Goal: Task Accomplishment & Management: Use online tool/utility

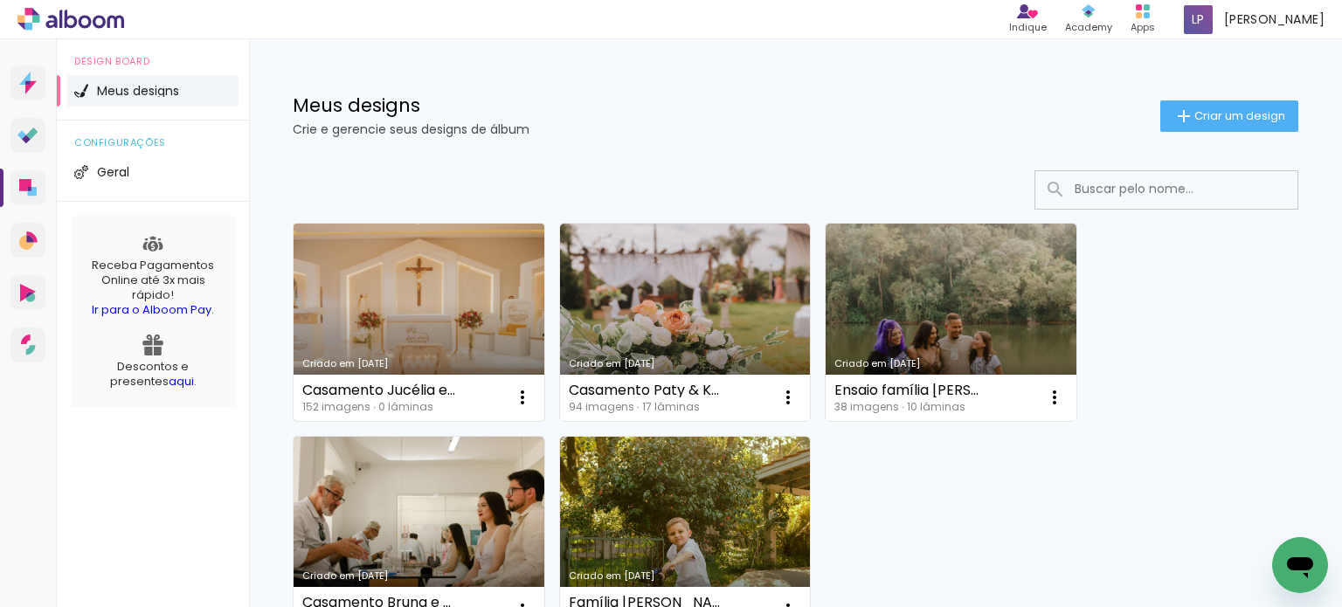
click at [405, 296] on link "Criado em [DATE]" at bounding box center [419, 322] width 251 height 197
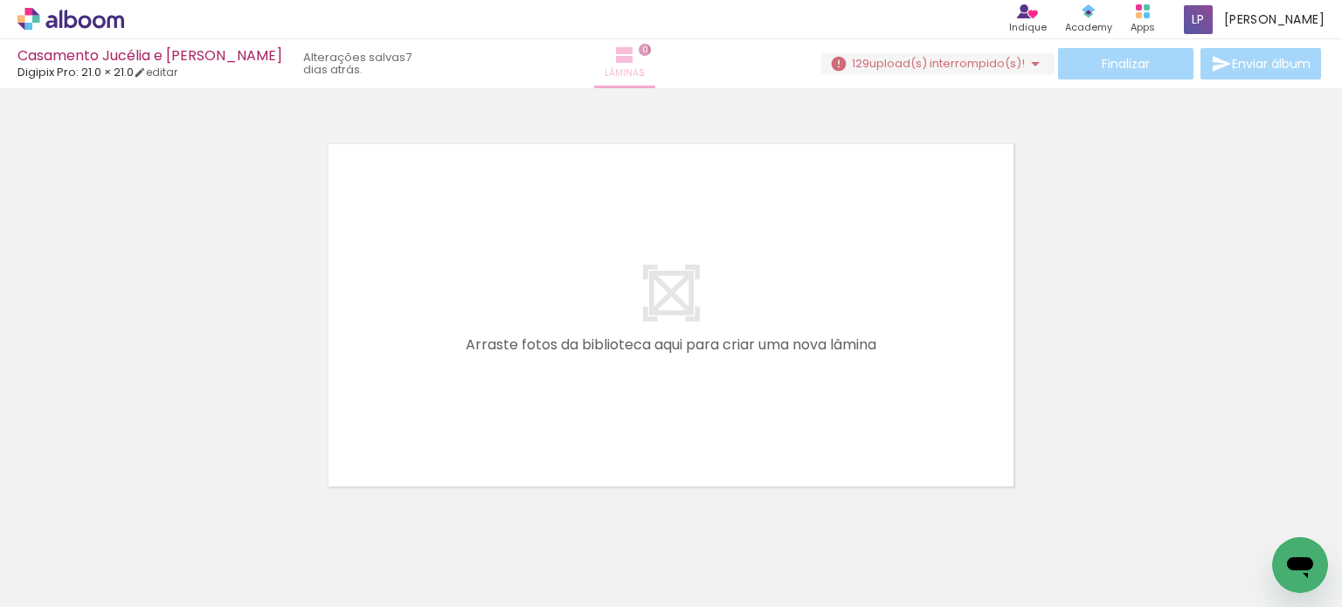
click at [614, 52] on iron-icon at bounding box center [624, 55] width 21 height 21
click at [903, 55] on span "upload(s) interrompido(s)!" at bounding box center [947, 63] width 156 height 17
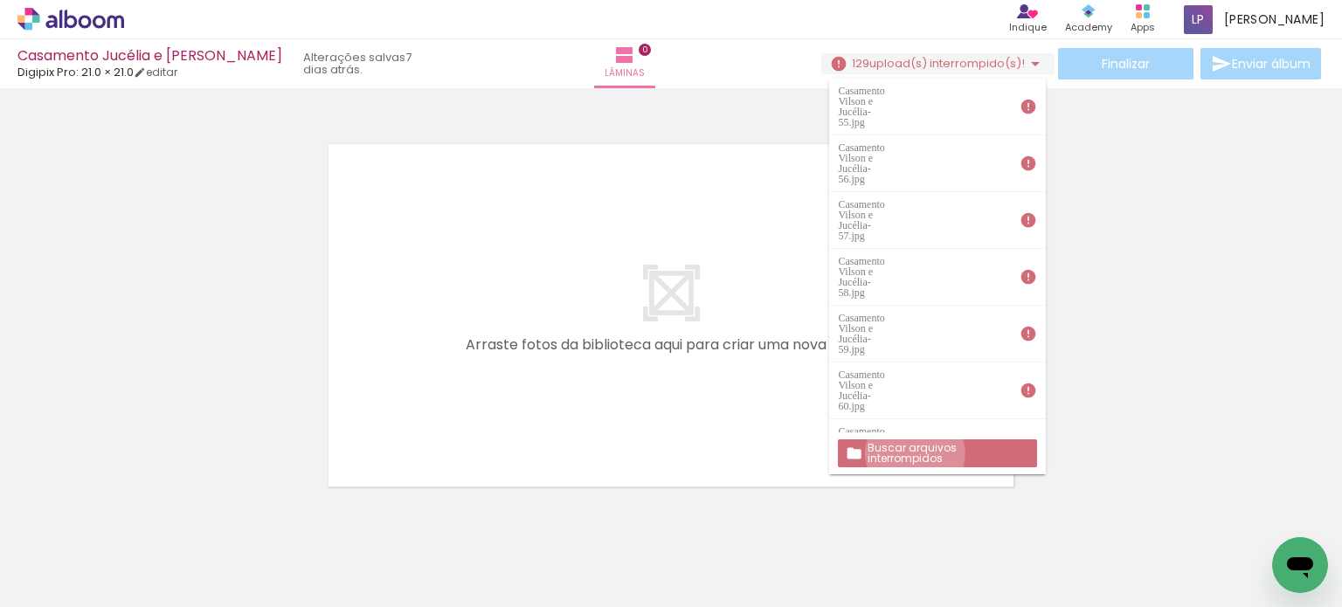
click at [0, 0] on slot "Buscar arquivos interrompidos" at bounding box center [0, 0] width 0 height 0
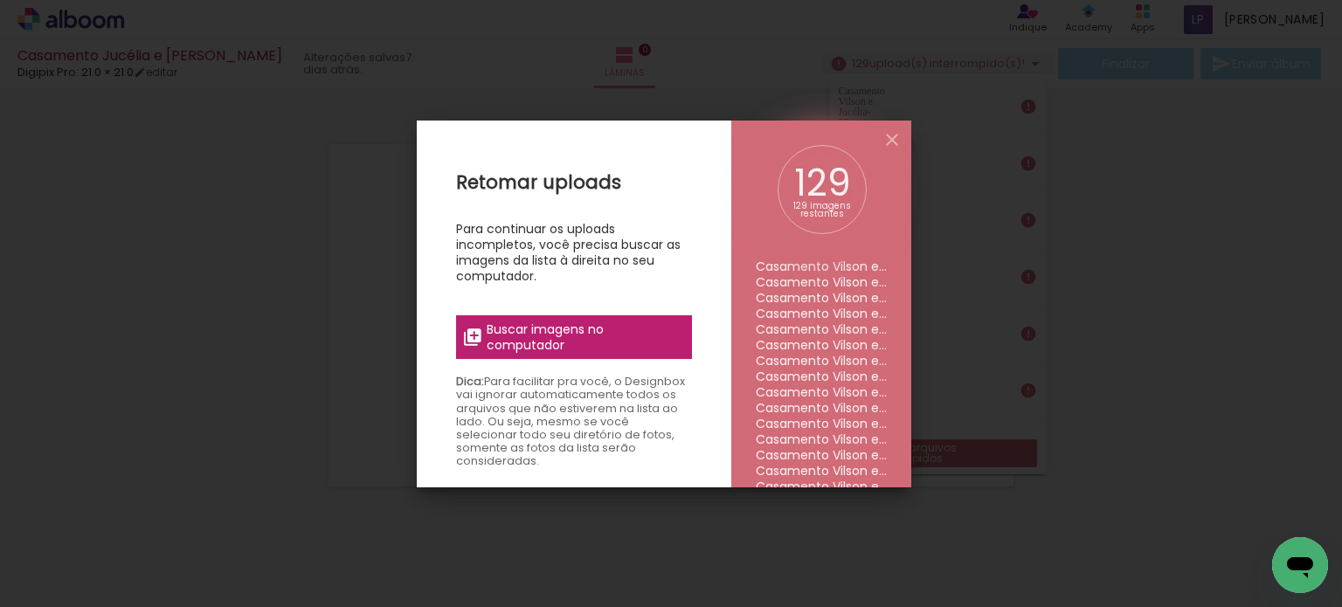
click at [564, 327] on span "Buscar imagens no computador" at bounding box center [584, 337] width 195 height 31
click at [0, 0] on input "file" at bounding box center [0, 0] width 0 height 0
click at [890, 136] on iron-icon at bounding box center [892, 139] width 21 height 21
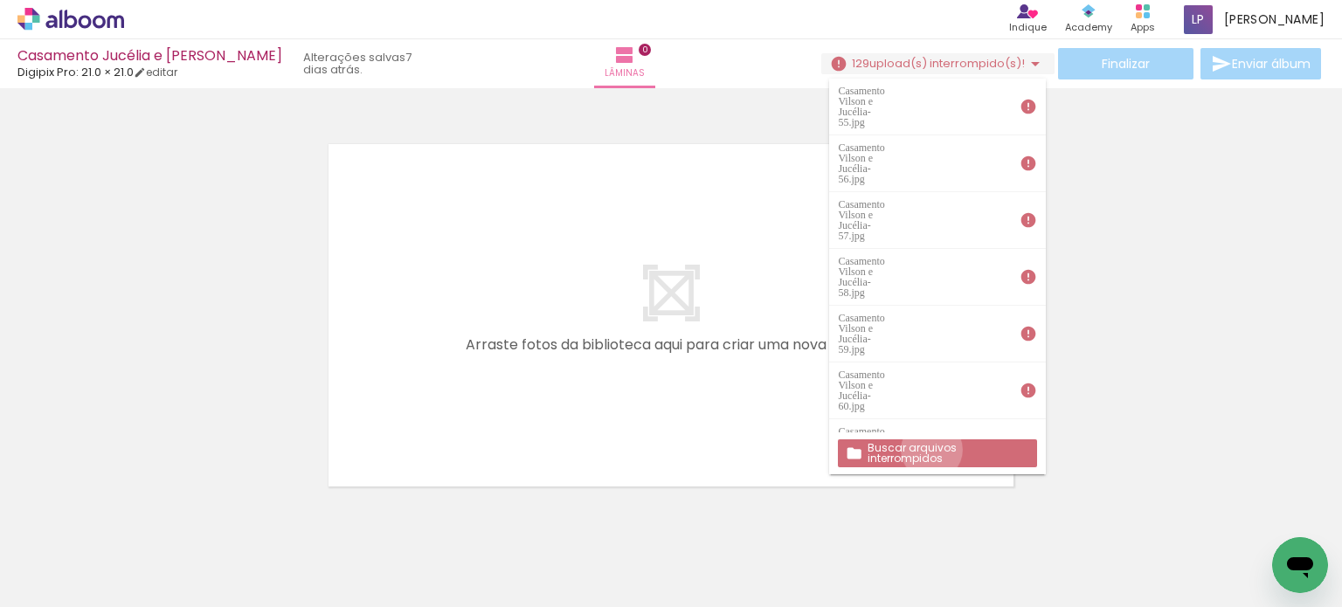
click at [0, 0] on slot "Buscar arquivos interrompidos" at bounding box center [0, 0] width 0 height 0
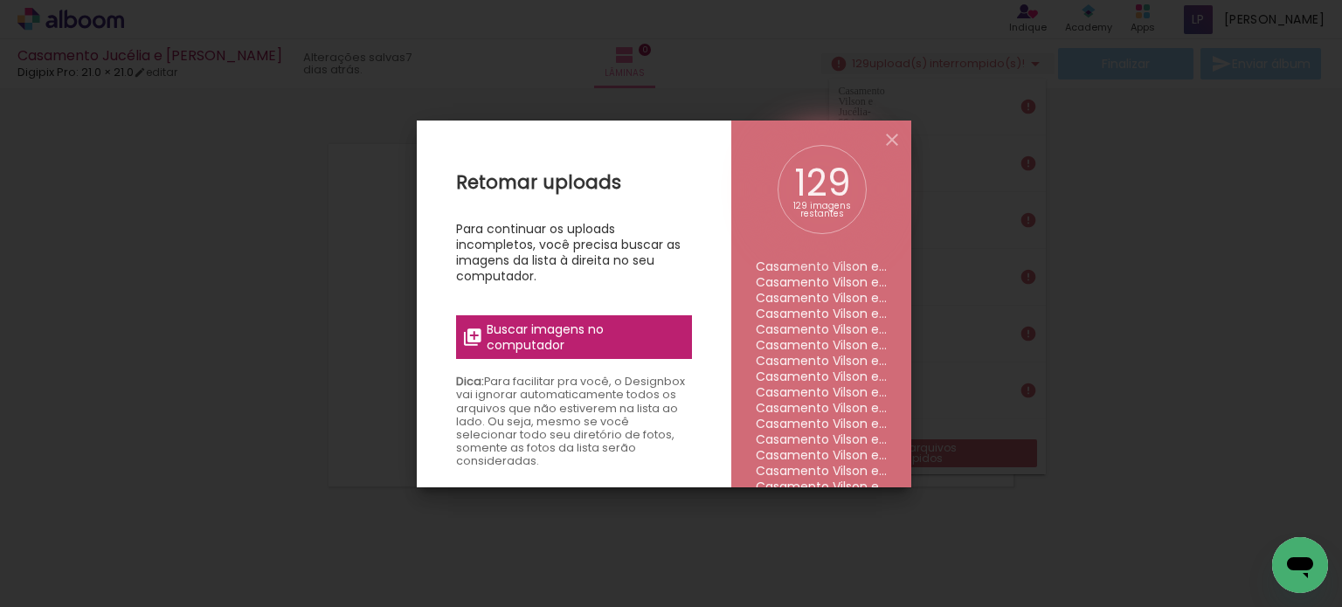
click at [562, 341] on span "Buscar imagens no computador" at bounding box center [584, 337] width 195 height 31
click at [0, 0] on input "file" at bounding box center [0, 0] width 0 height 0
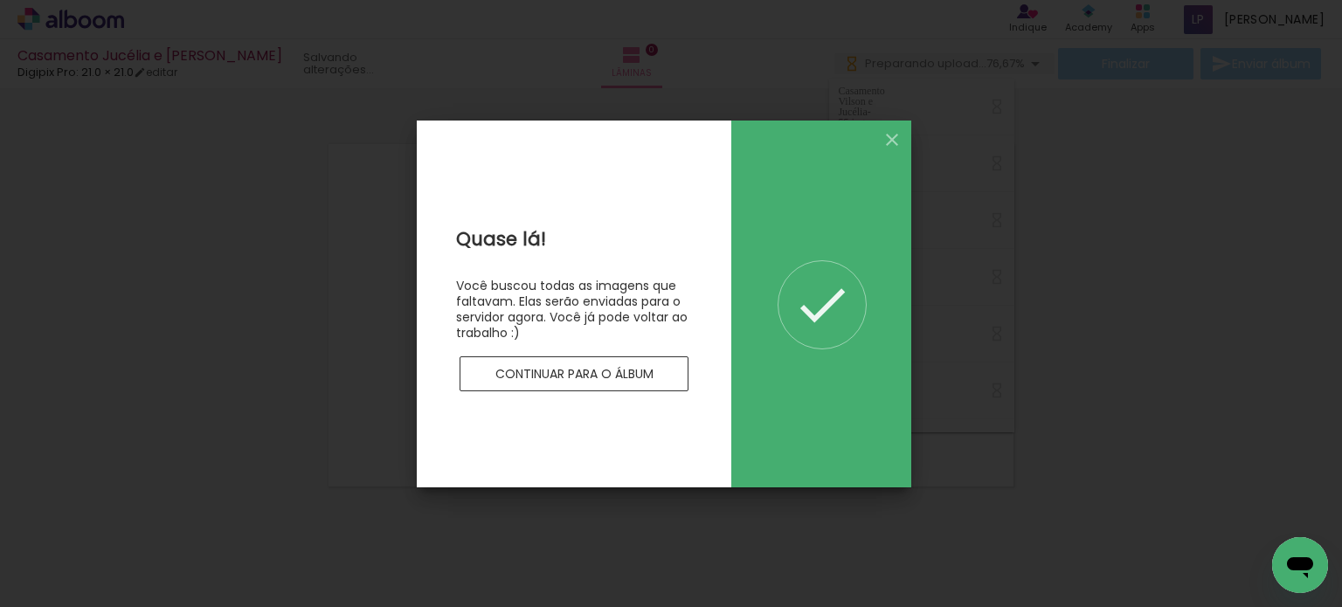
click at [0, 0] on slot "Continuar para o álbum" at bounding box center [0, 0] width 0 height 0
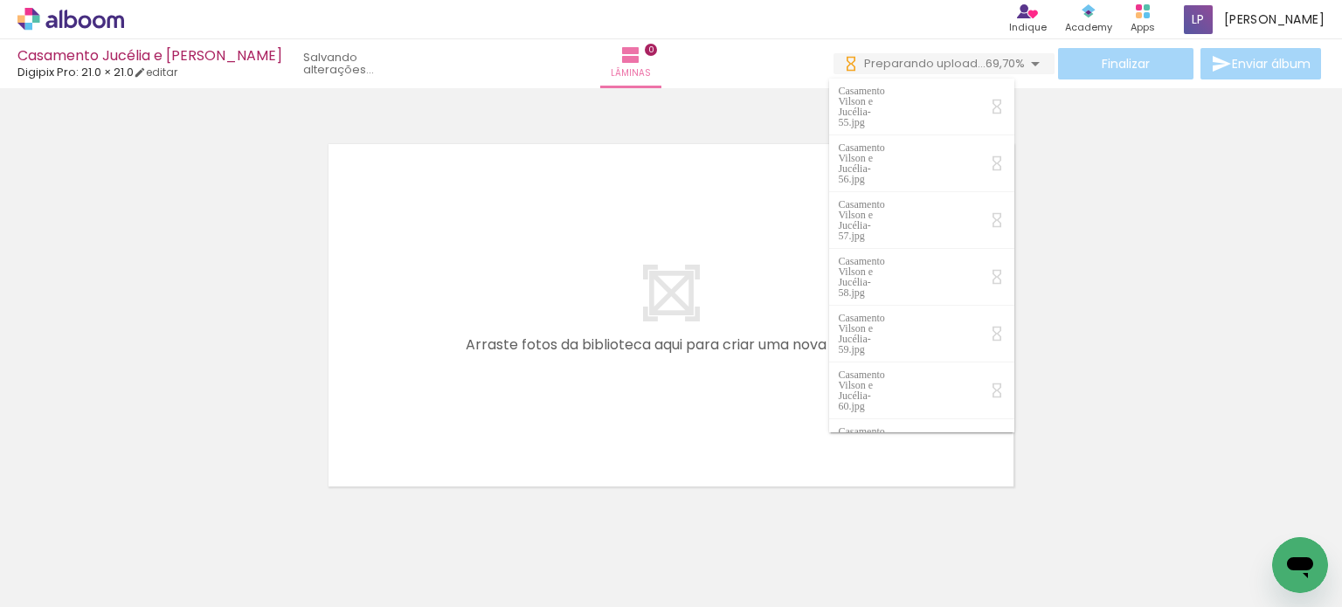
drag, startPoint x: 1069, startPoint y: 338, endPoint x: 405, endPoint y: 97, distance: 705.6
click at [1072, 337] on div at bounding box center [671, 293] width 1342 height 398
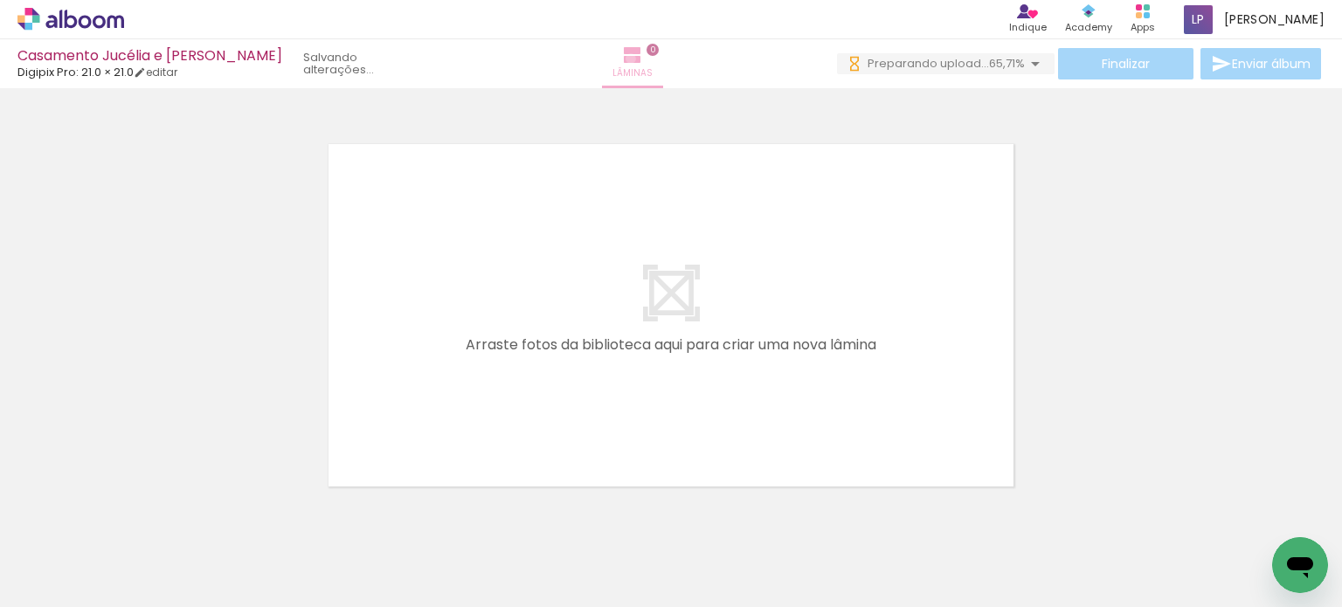
click at [626, 59] on iron-icon at bounding box center [632, 55] width 21 height 21
click at [291, 59] on quentale-status at bounding box center [360, 64] width 138 height 38
click at [625, 50] on iron-icon at bounding box center [630, 55] width 21 height 21
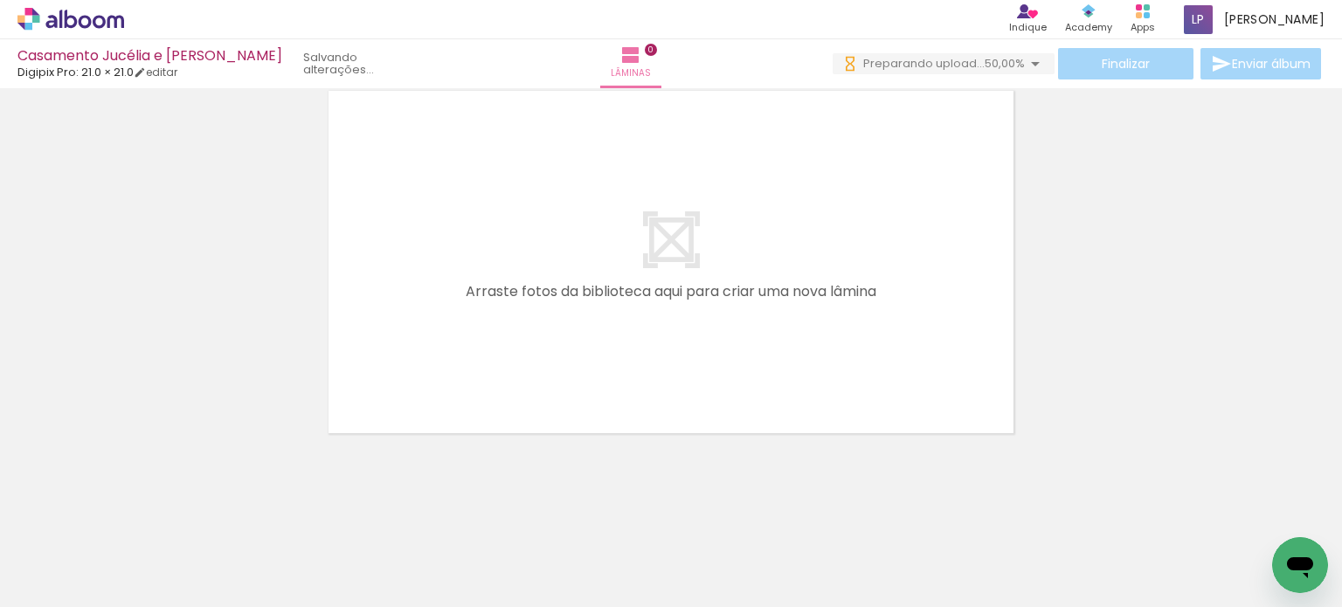
scroll to position [54, 0]
click at [750, 324] on quentale-layouter at bounding box center [670, 261] width 695 height 353
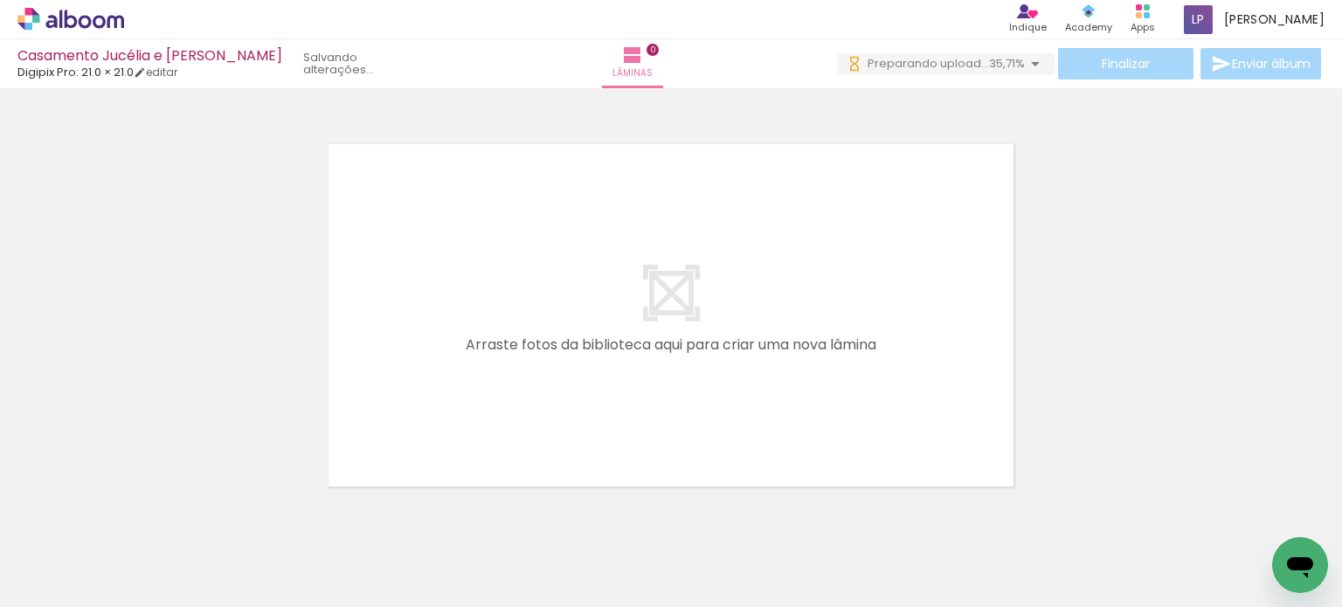
scroll to position [0, 10561]
click at [958, 60] on span "Preparando upload..." at bounding box center [922, 63] width 121 height 17
click at [1007, 60] on span "97,50%" at bounding box center [1005, 63] width 39 height 17
click at [990, 66] on span "94,21%" at bounding box center [1006, 63] width 38 height 17
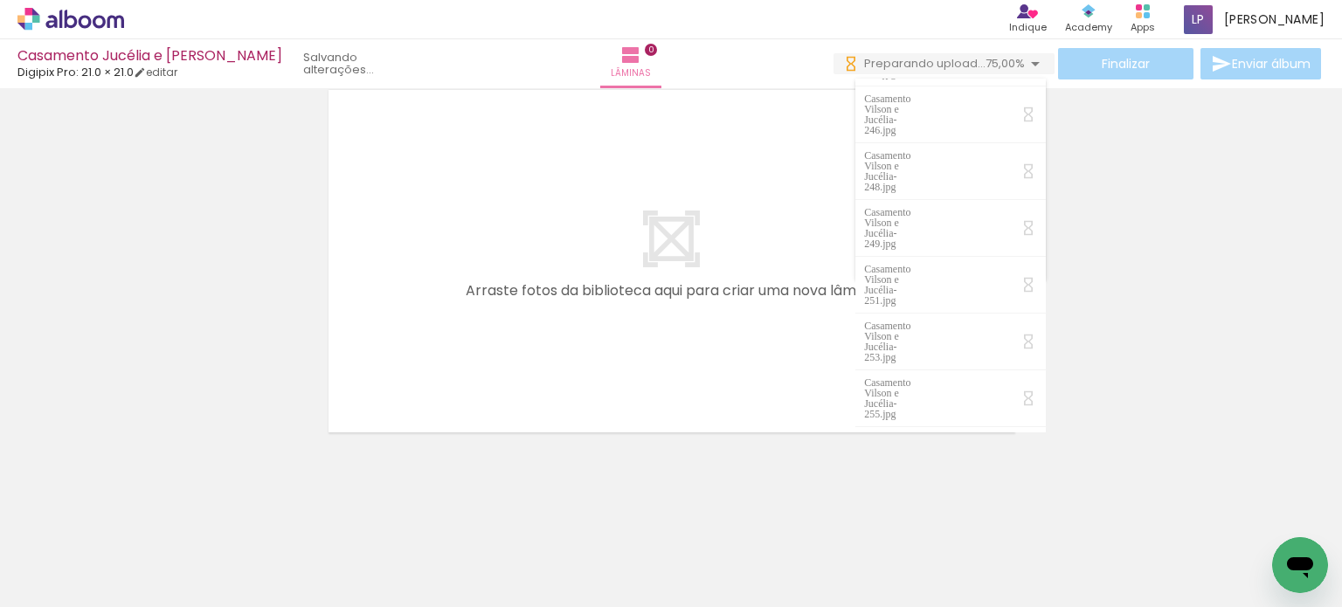
scroll to position [857, 0]
click at [1235, 431] on div at bounding box center [671, 239] width 1342 height 398
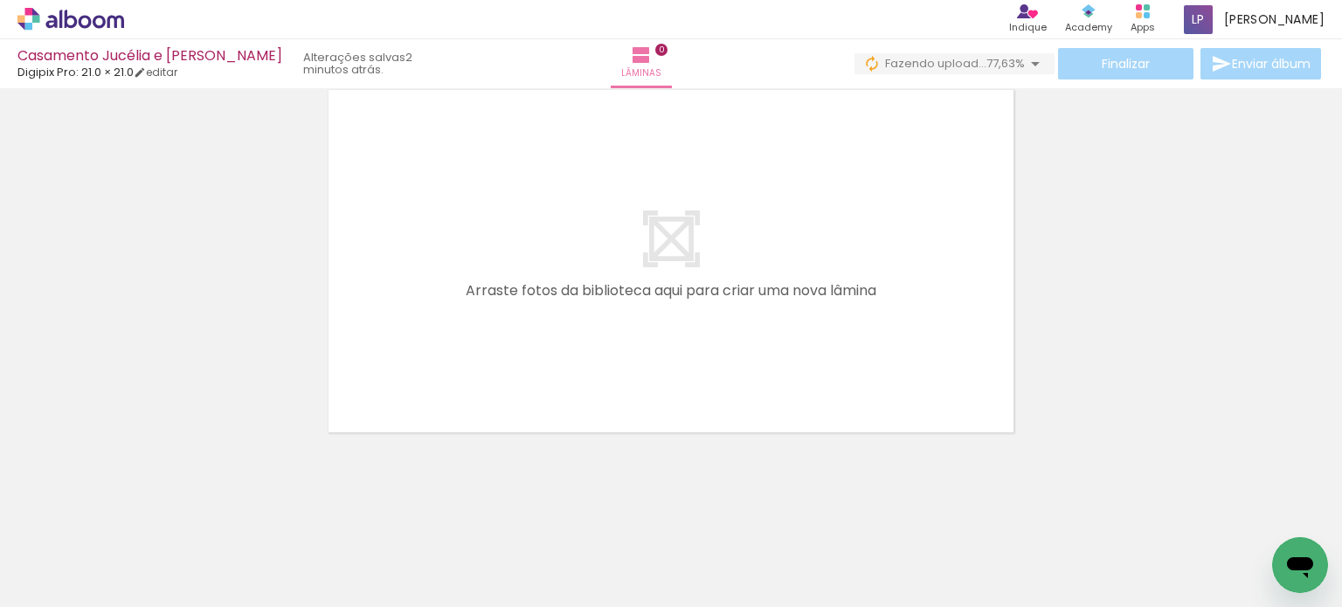
scroll to position [0, 13680]
drag, startPoint x: 647, startPoint y: 236, endPoint x: 407, endPoint y: 183, distance: 245.3
click at [647, 235] on quentale-layouter at bounding box center [670, 261] width 695 height 353
click at [291, 52] on quentale-status "2 minutos atrás." at bounding box center [360, 64] width 138 height 38
drag, startPoint x: 668, startPoint y: 34, endPoint x: 648, endPoint y: 59, distance: 31.1
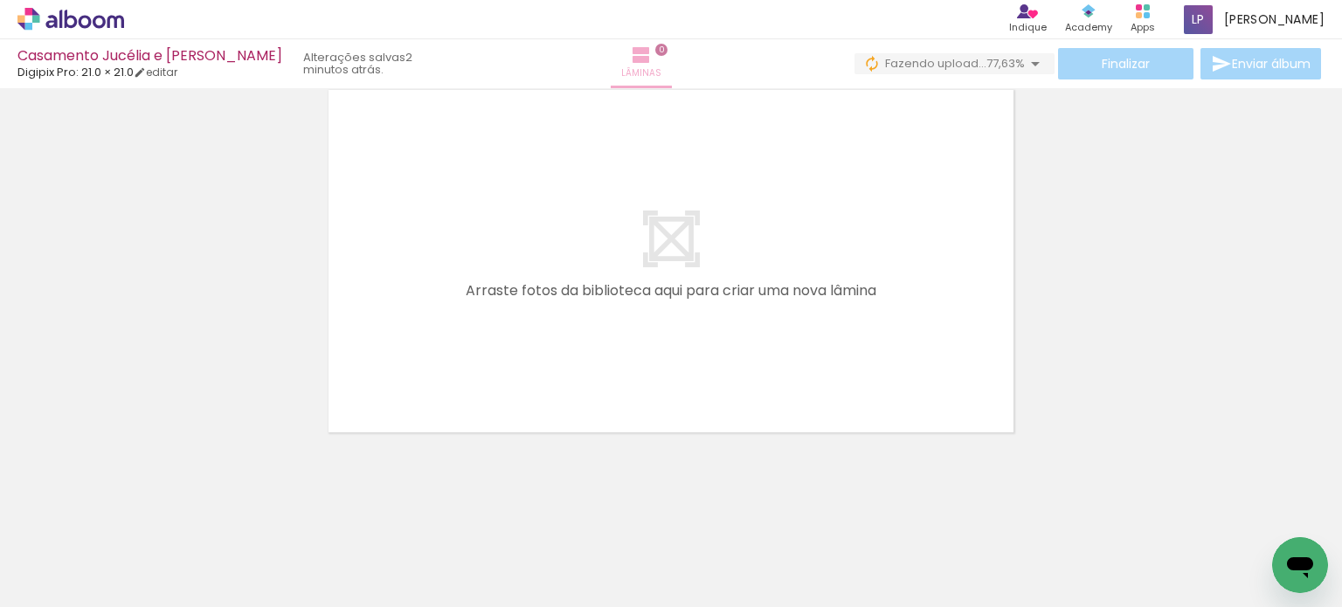
click at [0, 0] on slot "Casamento Jucélia e [PERSON_NAME] Pro: 21.0 × 21.0 editar 2 minutos atrás. Lâmi…" at bounding box center [0, 0] width 0 height 0
click at [648, 59] on iron-icon at bounding box center [641, 55] width 21 height 21
click at [660, 52] on span "0" at bounding box center [661, 50] width 12 height 12
click at [640, 59] on iron-icon at bounding box center [641, 55] width 21 height 21
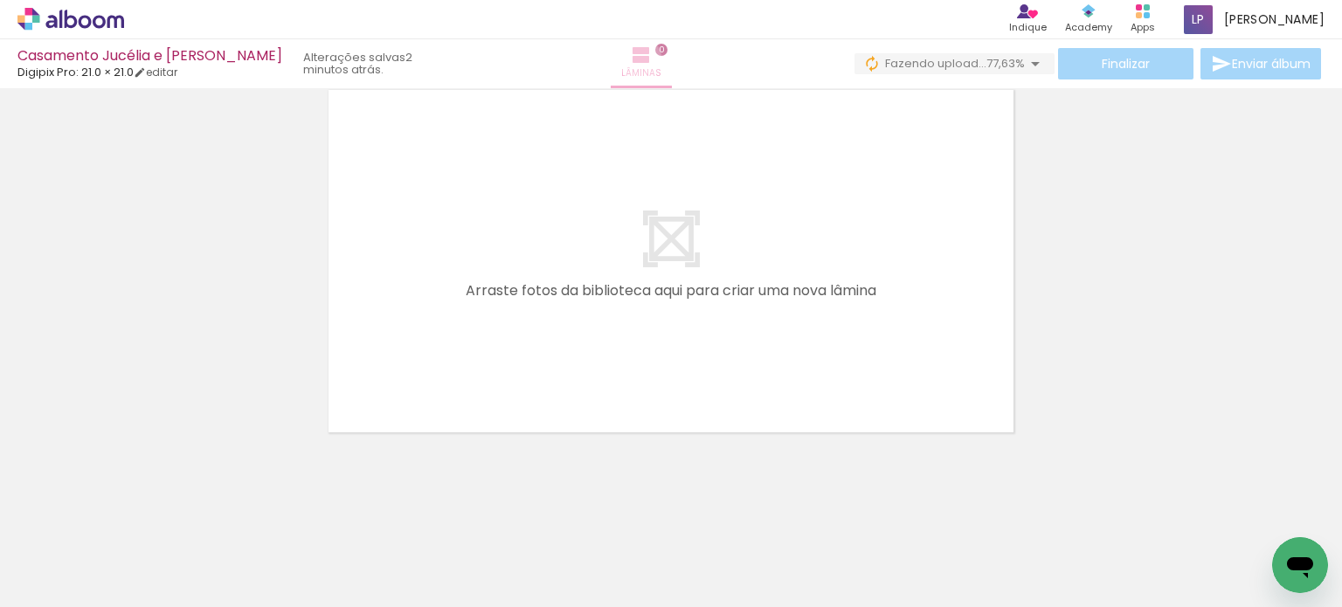
click at [640, 59] on iron-icon at bounding box center [641, 55] width 21 height 21
click at [985, 198] on quentale-layouter at bounding box center [670, 261] width 695 height 353
click at [965, 60] on span "Fazendo upload..." at bounding box center [935, 63] width 101 height 17
